Goal: Check status: Check status

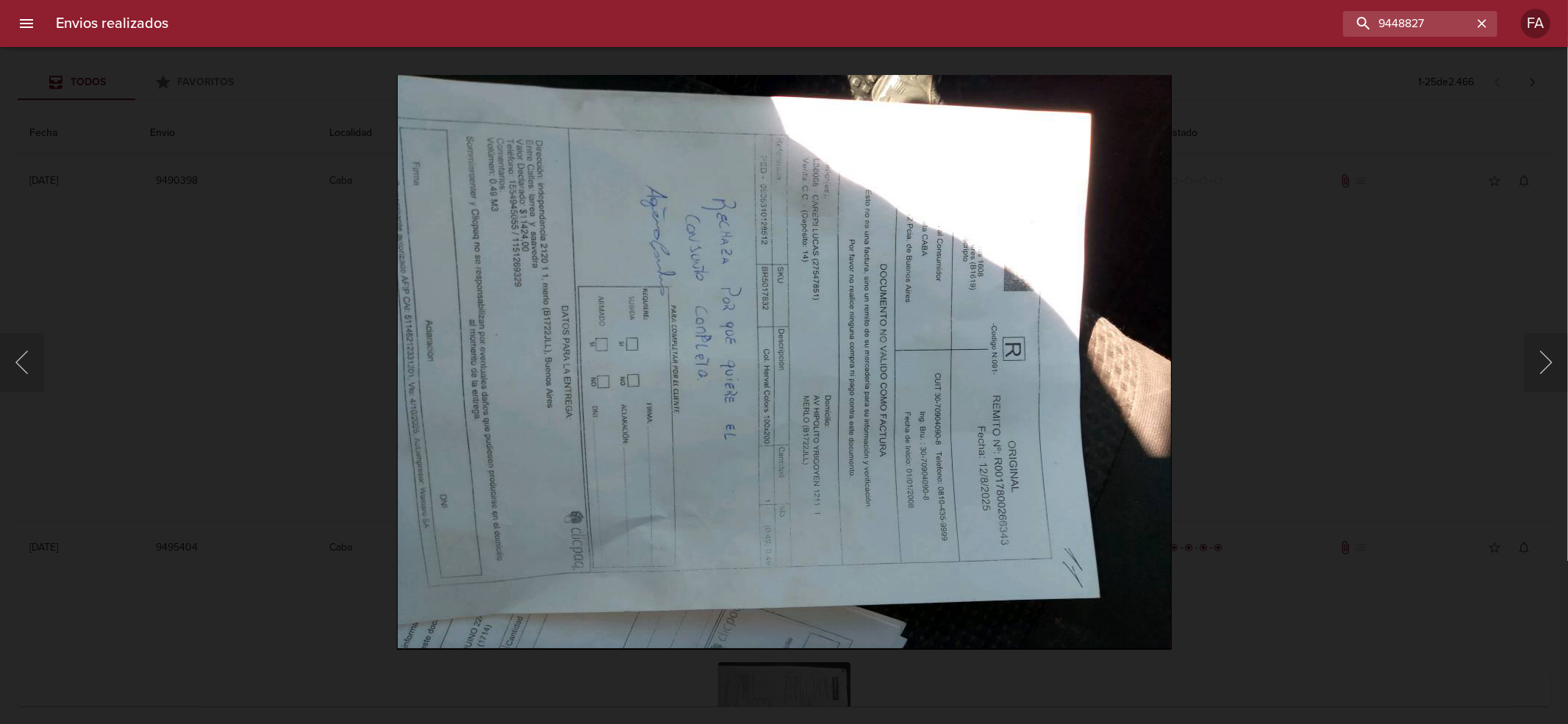
type input "9448827"
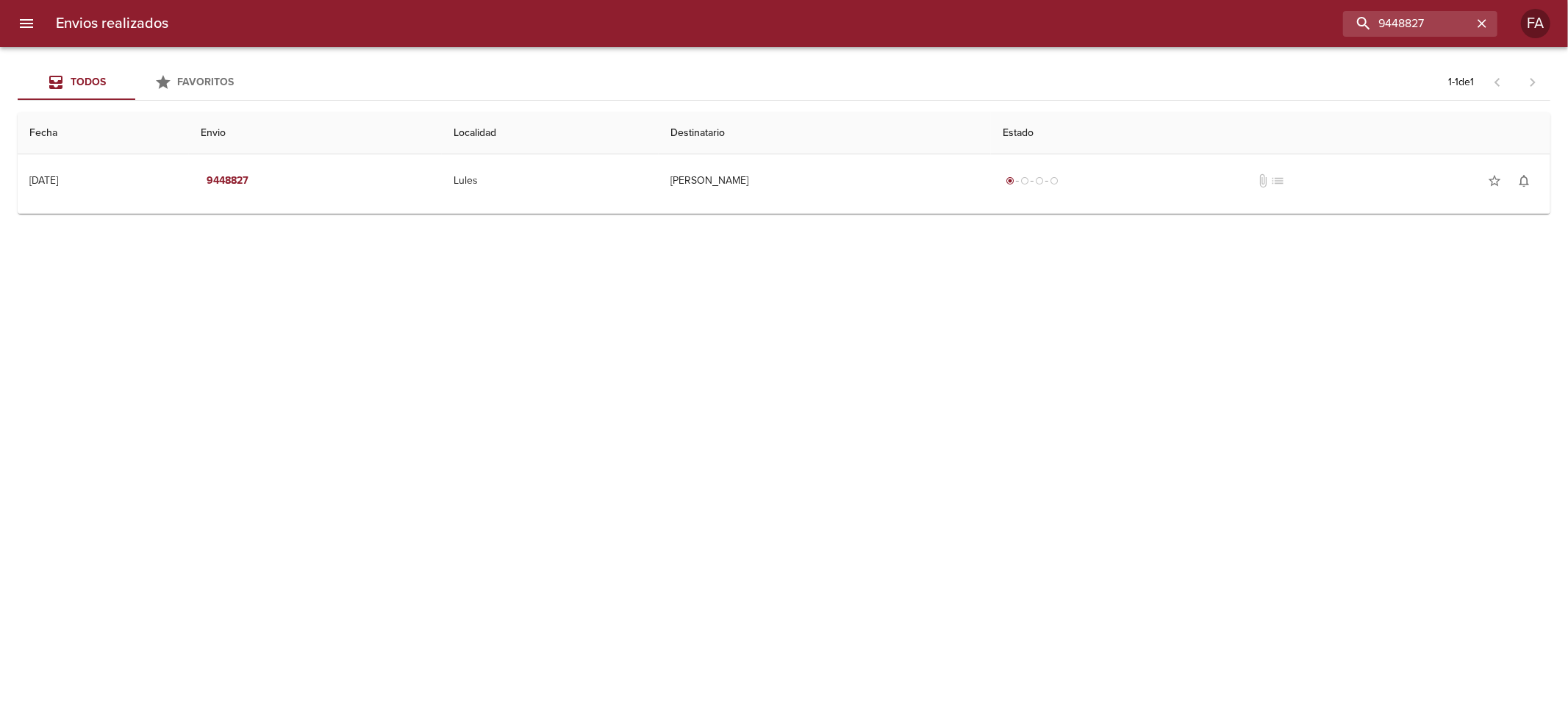
click at [872, 207] on td "Guia : 9448827" at bounding box center [784, 210] width 1533 height 6
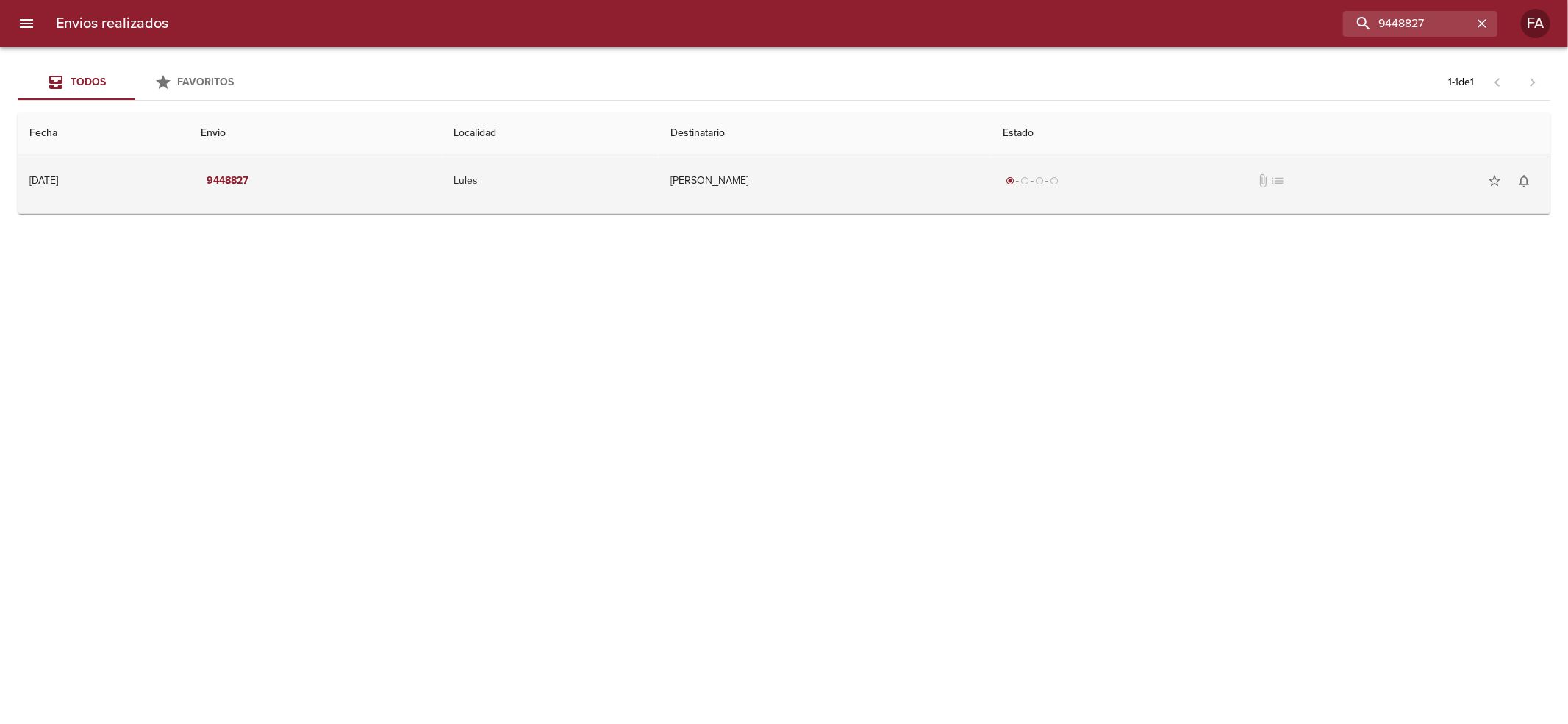
click at [718, 168] on tr "[DATE] [DATE] 9448827 Lules [PERSON_NAME] radio_button_checked radio_button_unc…" at bounding box center [784, 181] width 1533 height 53
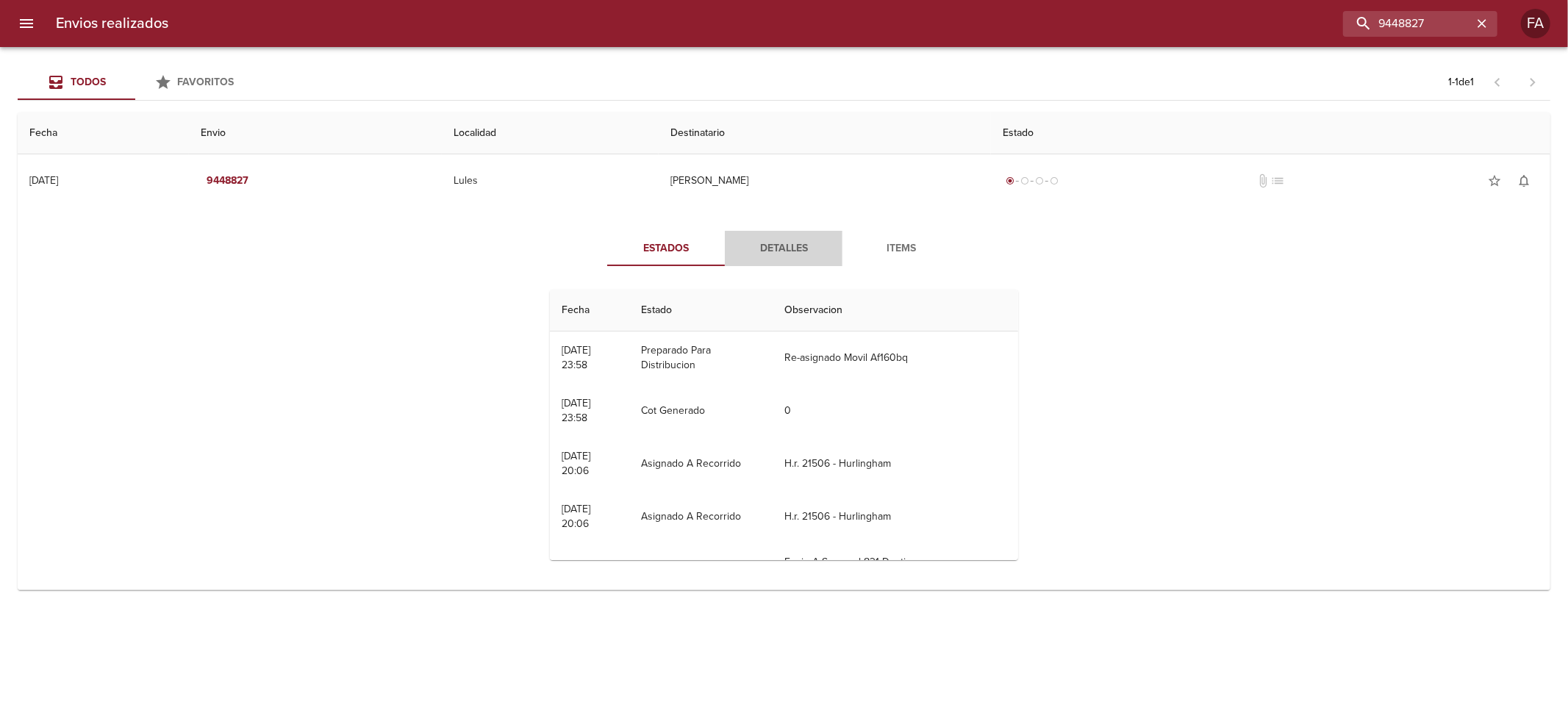
click at [785, 247] on span "Detalles" at bounding box center [784, 248] width 100 height 18
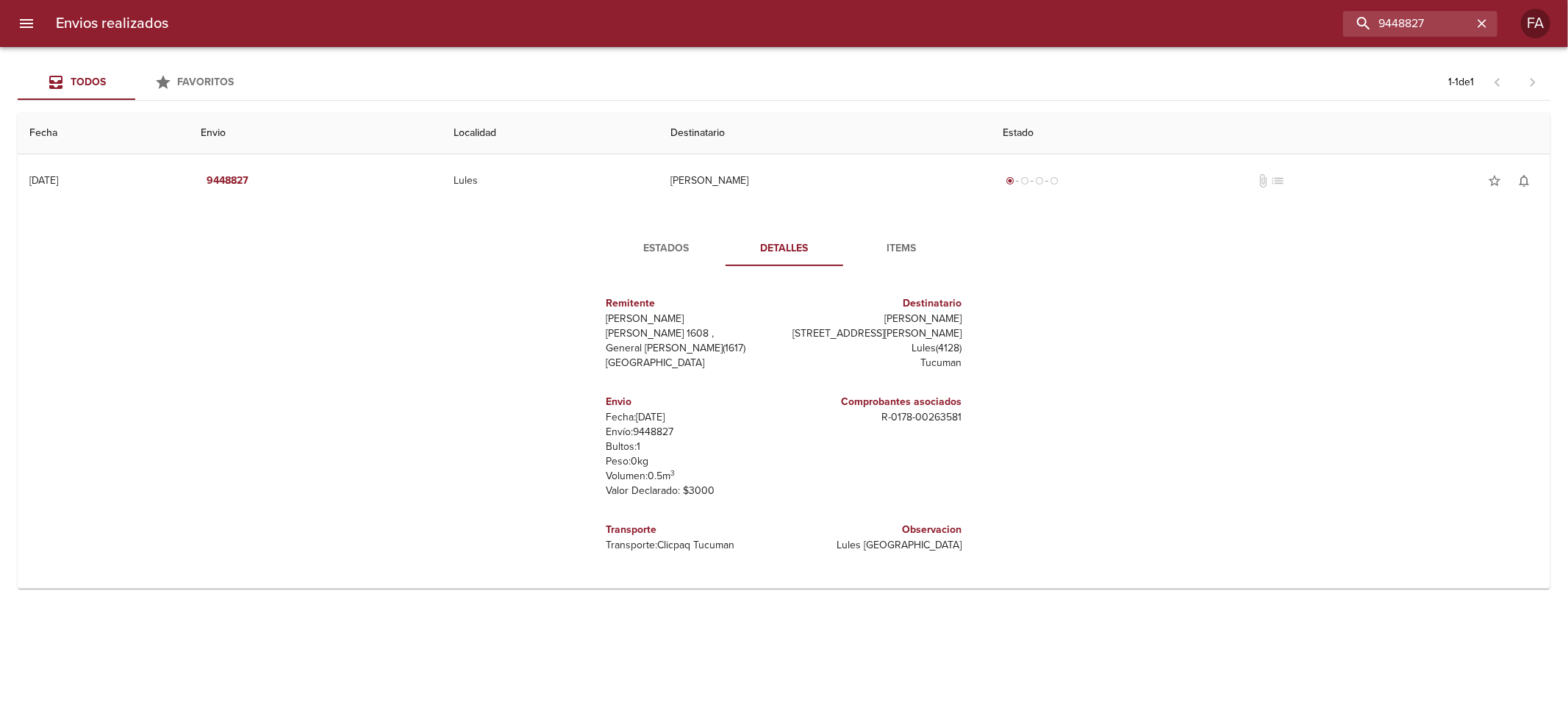
click at [936, 425] on p "R - 0178 - 00263581" at bounding box center [877, 417] width 172 height 15
drag, startPoint x: 936, startPoint y: 447, endPoint x: 1395, endPoint y: 295, distance: 483.5
click at [872, 425] on p "R - 0178 - 00263581" at bounding box center [877, 417] width 172 height 15
copy p "R - 0178 - 00263581"
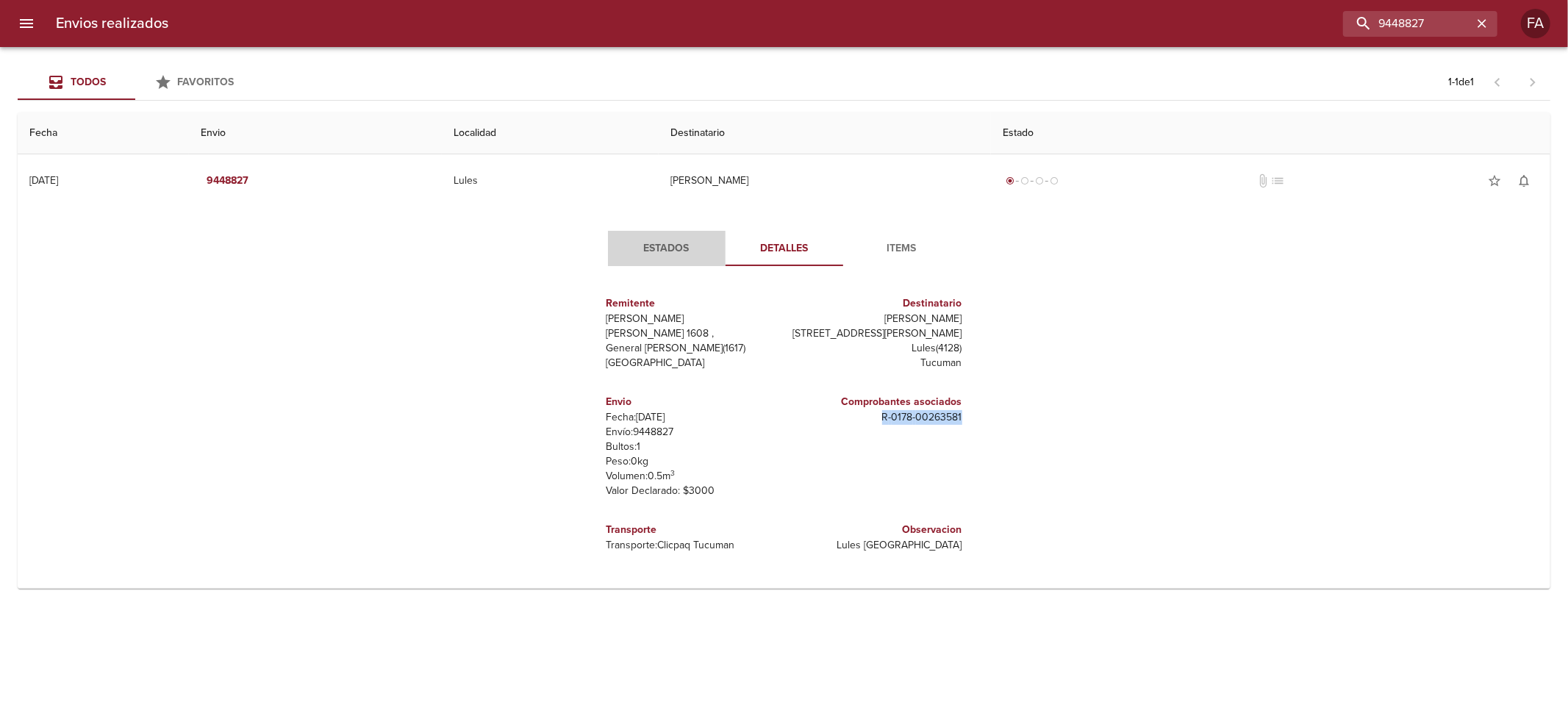
drag, startPoint x: 685, startPoint y: 233, endPoint x: 677, endPoint y: 241, distance: 11.3
click at [677, 240] on button "Estados" at bounding box center [666, 248] width 117 height 36
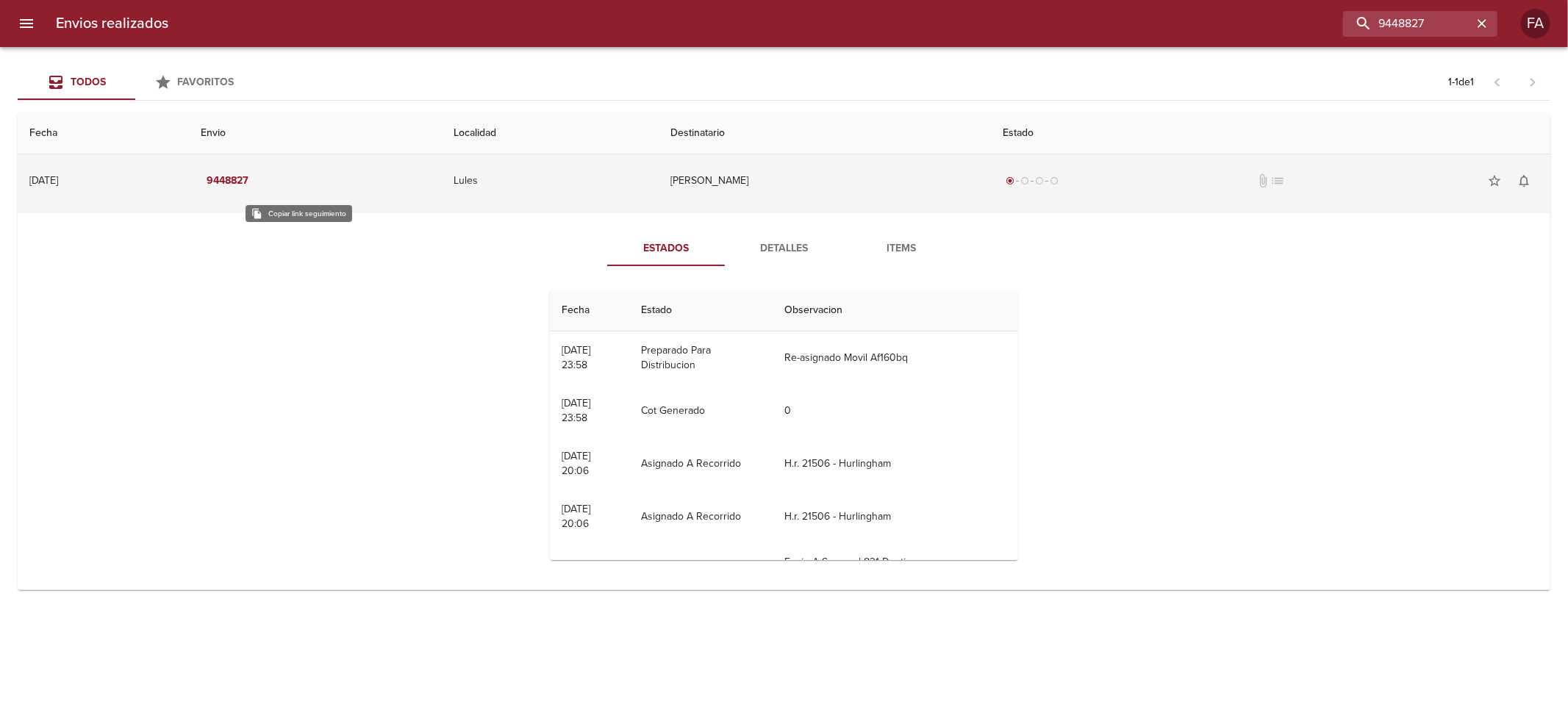
click at [248, 180] on em "9448827" at bounding box center [228, 181] width 42 height 18
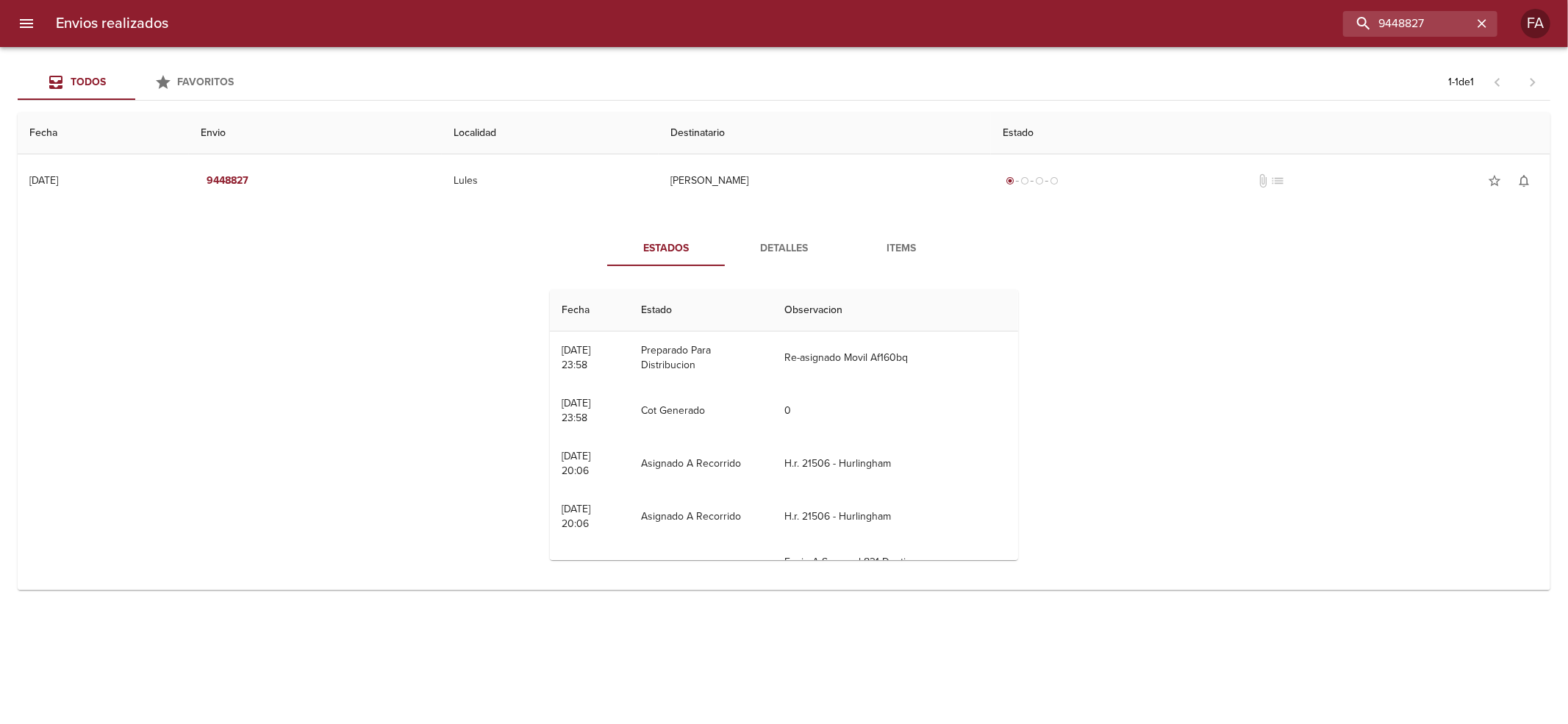
click at [783, 238] on button "Detalles" at bounding box center [784, 248] width 117 height 36
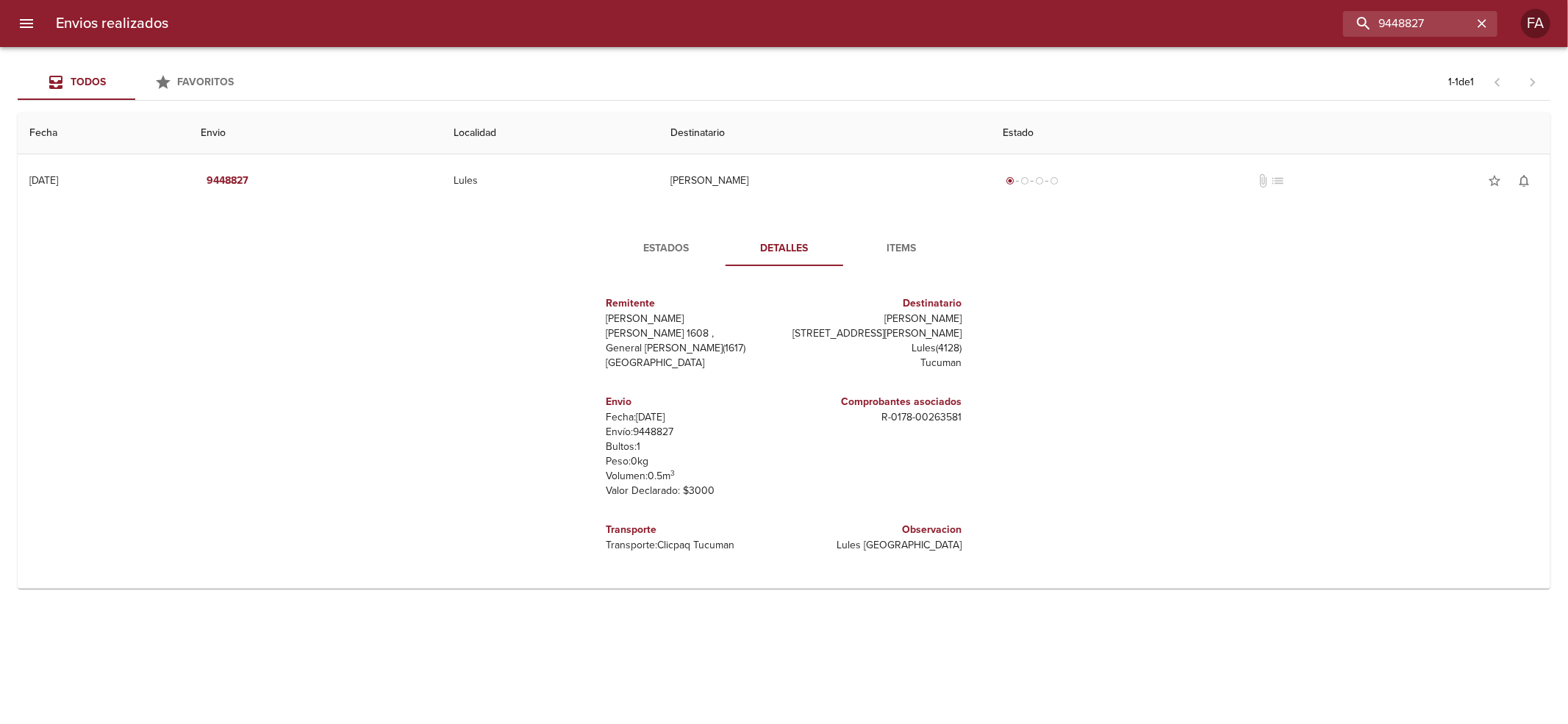
scroll to position [22, 0]
